Goal: Task Accomplishment & Management: Use online tool/utility

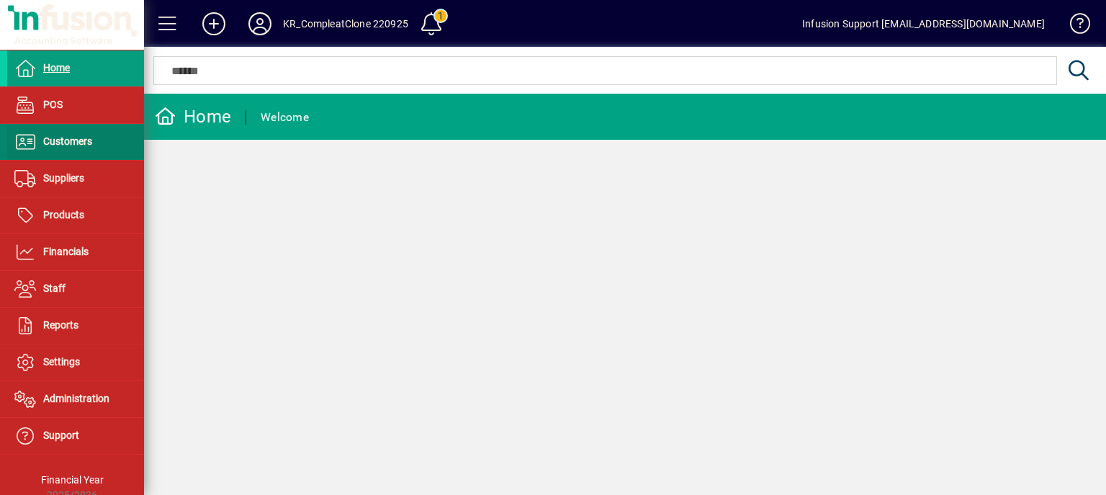
click at [113, 155] on span at bounding box center [75, 142] width 137 height 35
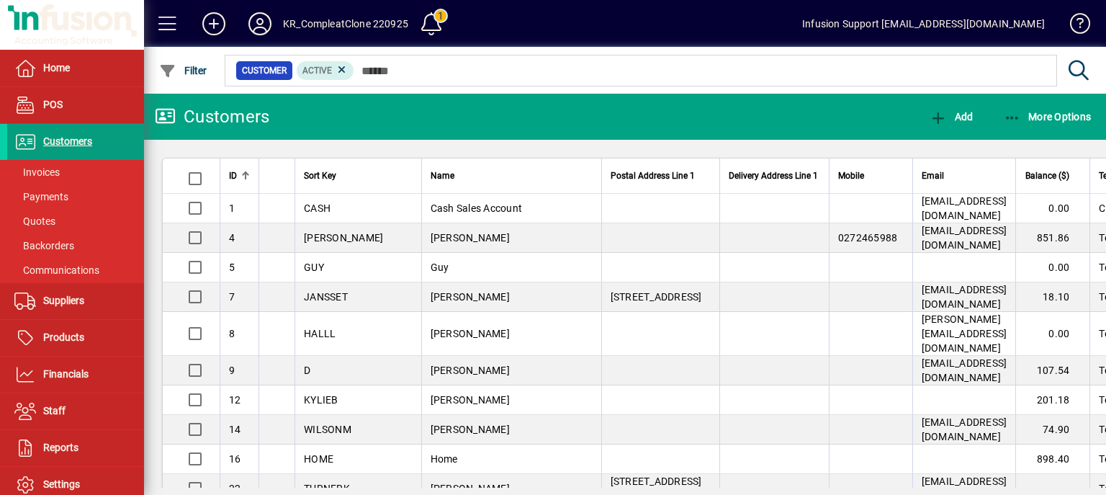
click at [218, 22] on icon at bounding box center [213, 23] width 29 height 23
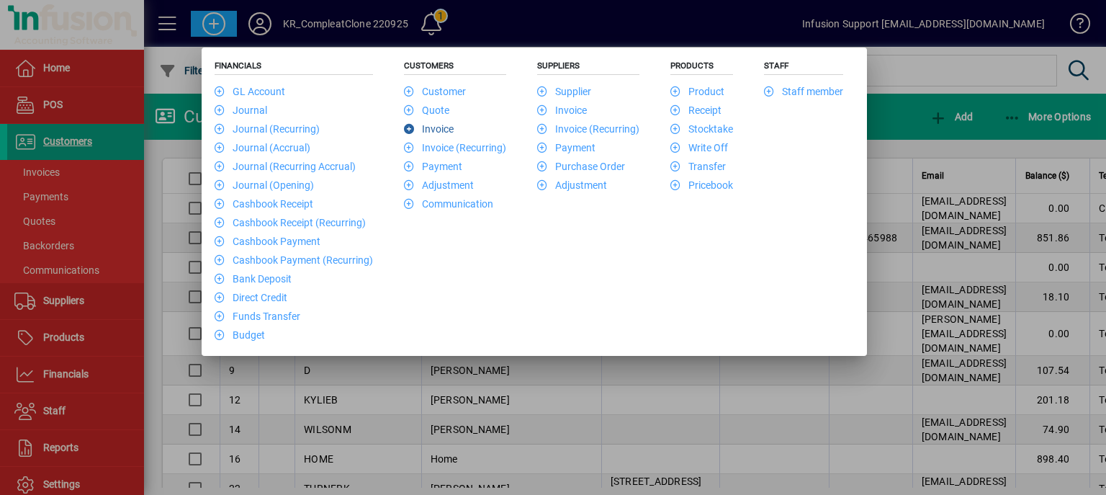
click at [429, 120] on li "Invoice" at bounding box center [455, 127] width 102 height 19
click at [429, 121] on li "Invoice" at bounding box center [455, 127] width 102 height 19
click at [430, 126] on link "Invoice" at bounding box center [429, 129] width 50 height 12
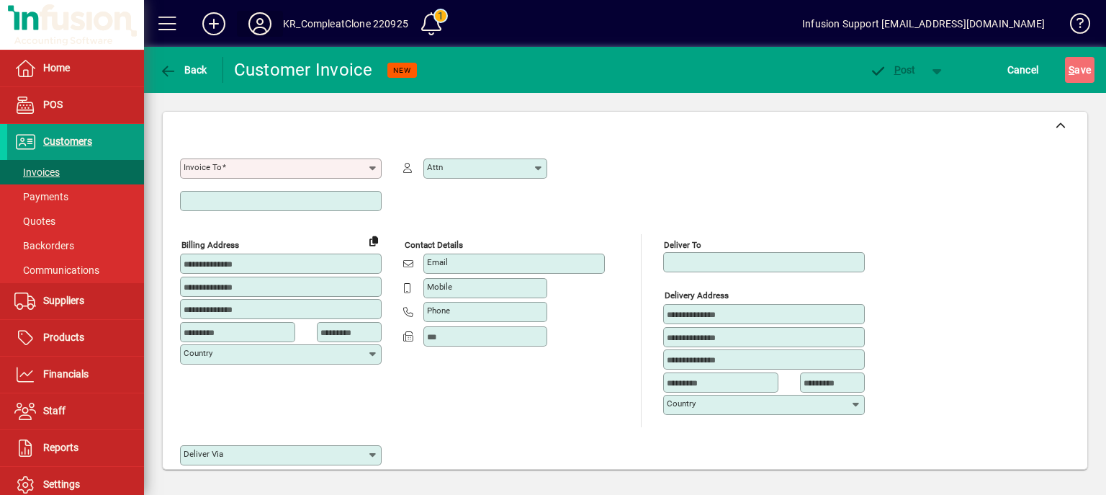
click at [259, 24] on icon at bounding box center [259, 23] width 29 height 23
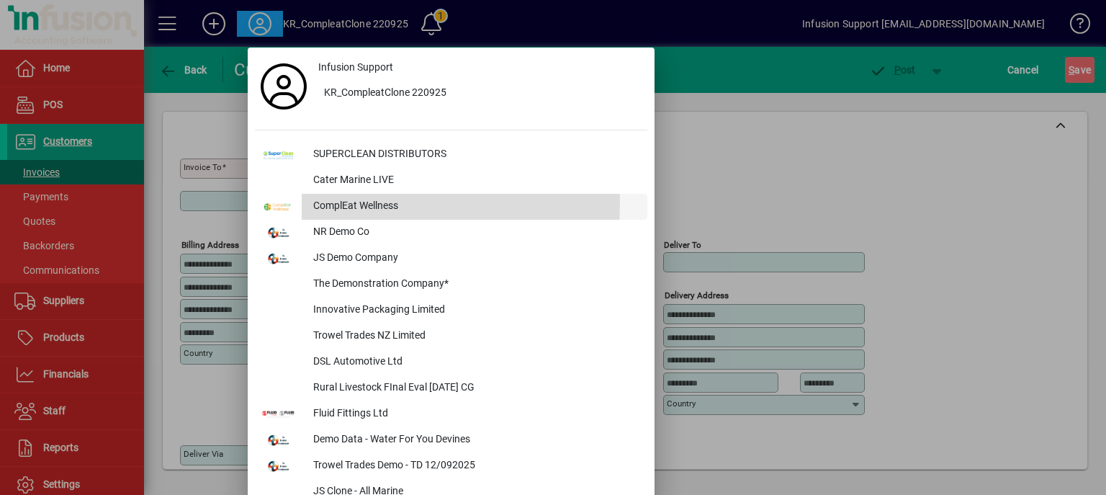
click at [295, 202] on div at bounding box center [278, 207] width 47 height 26
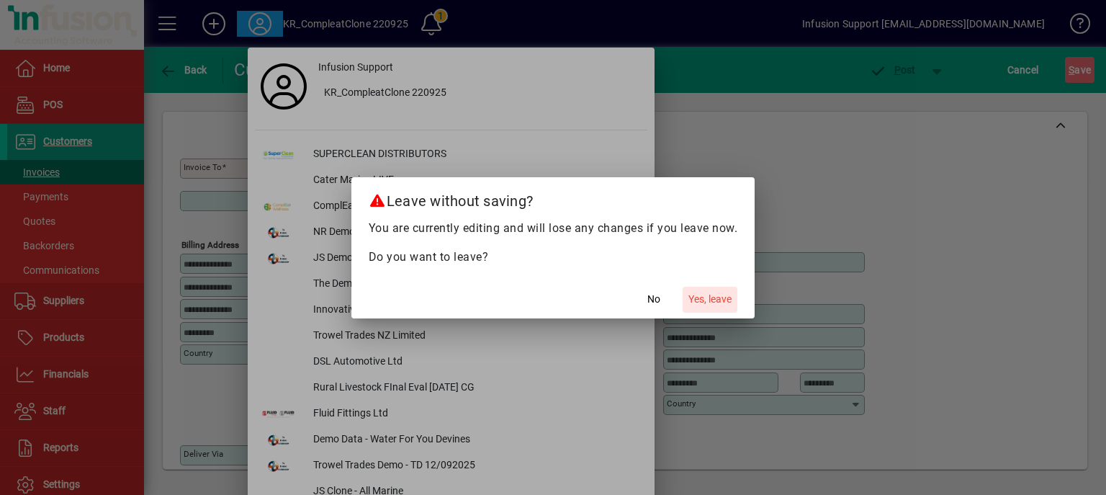
click at [688, 295] on span "Yes, leave" at bounding box center [709, 299] width 43 height 15
